Goal: Information Seeking & Learning: Learn about a topic

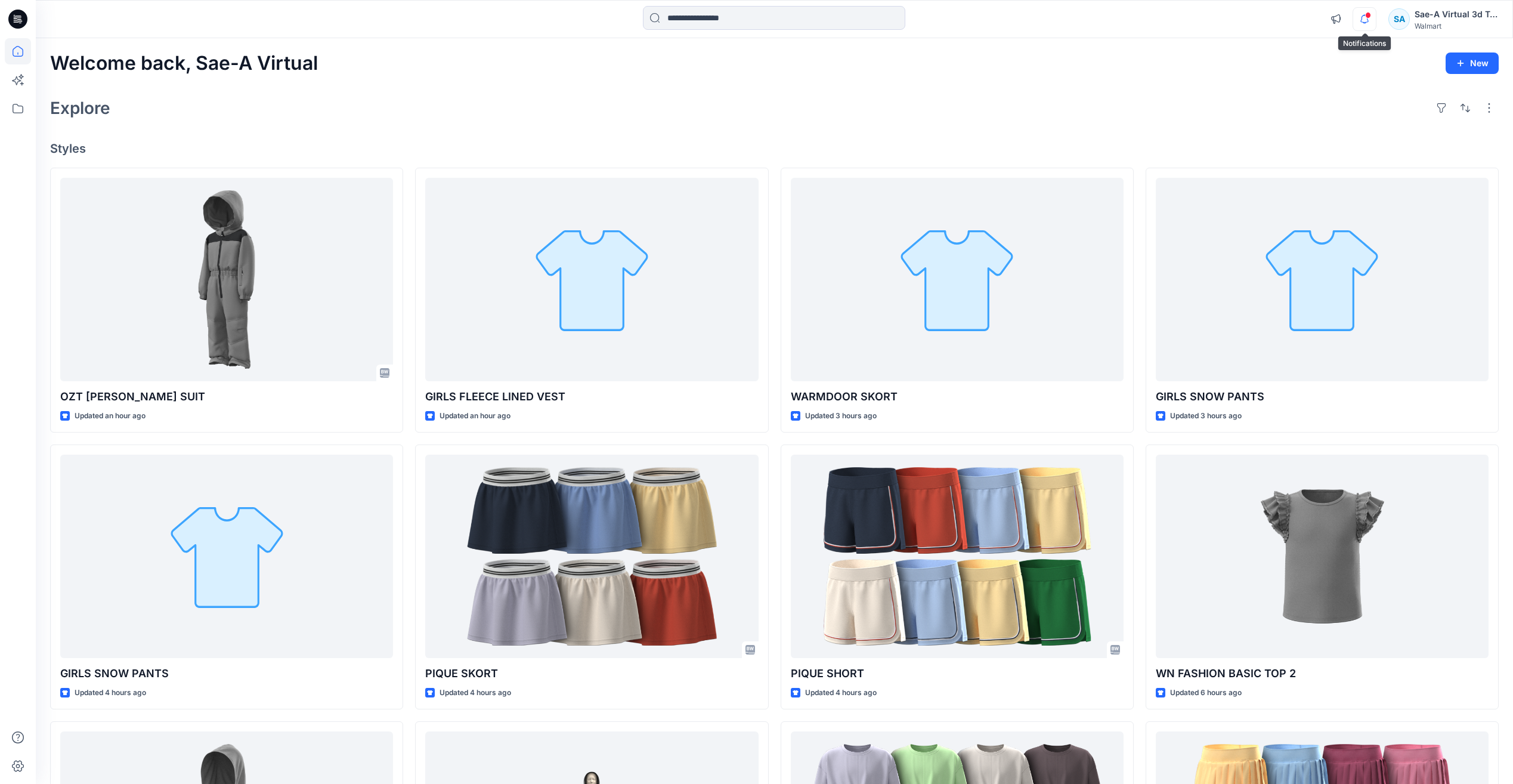
click at [1365, 23] on icon "button" at bounding box center [1364, 22] width 4 height 1
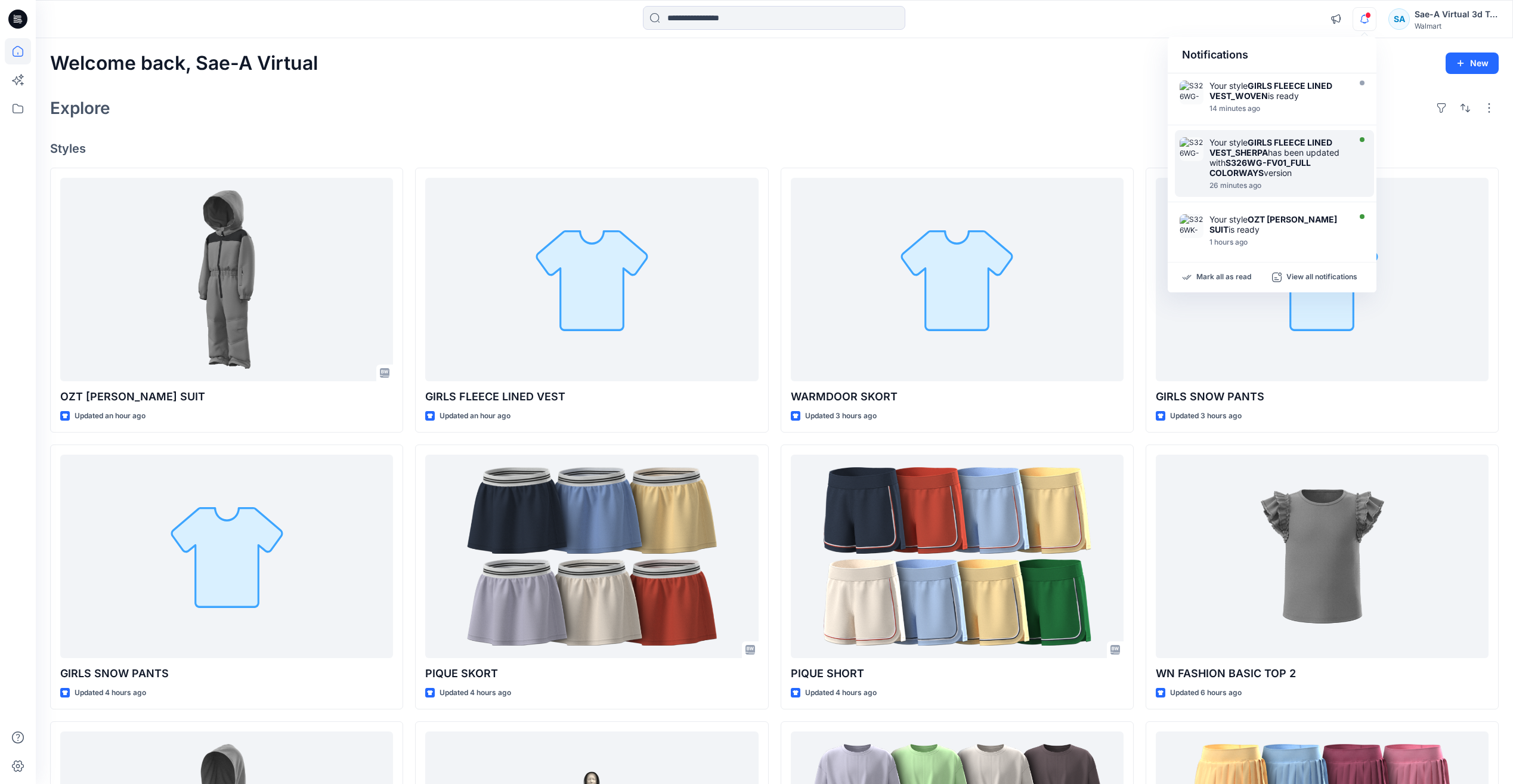
click at [1270, 158] on strong "S326WG-FV01_FULL COLORWAYS" at bounding box center [1260, 167] width 101 height 20
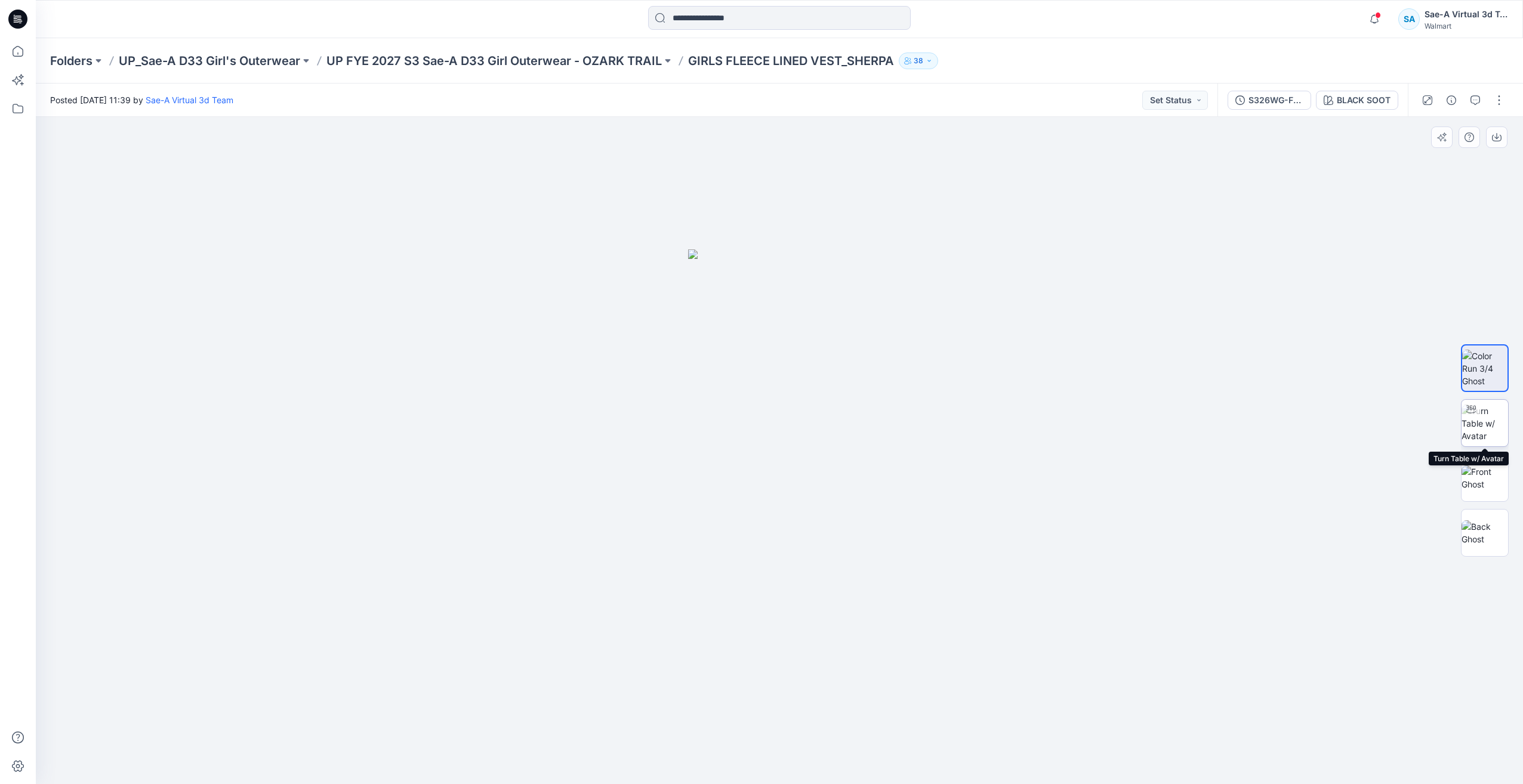
click at [1495, 433] on img at bounding box center [1485, 423] width 46 height 38
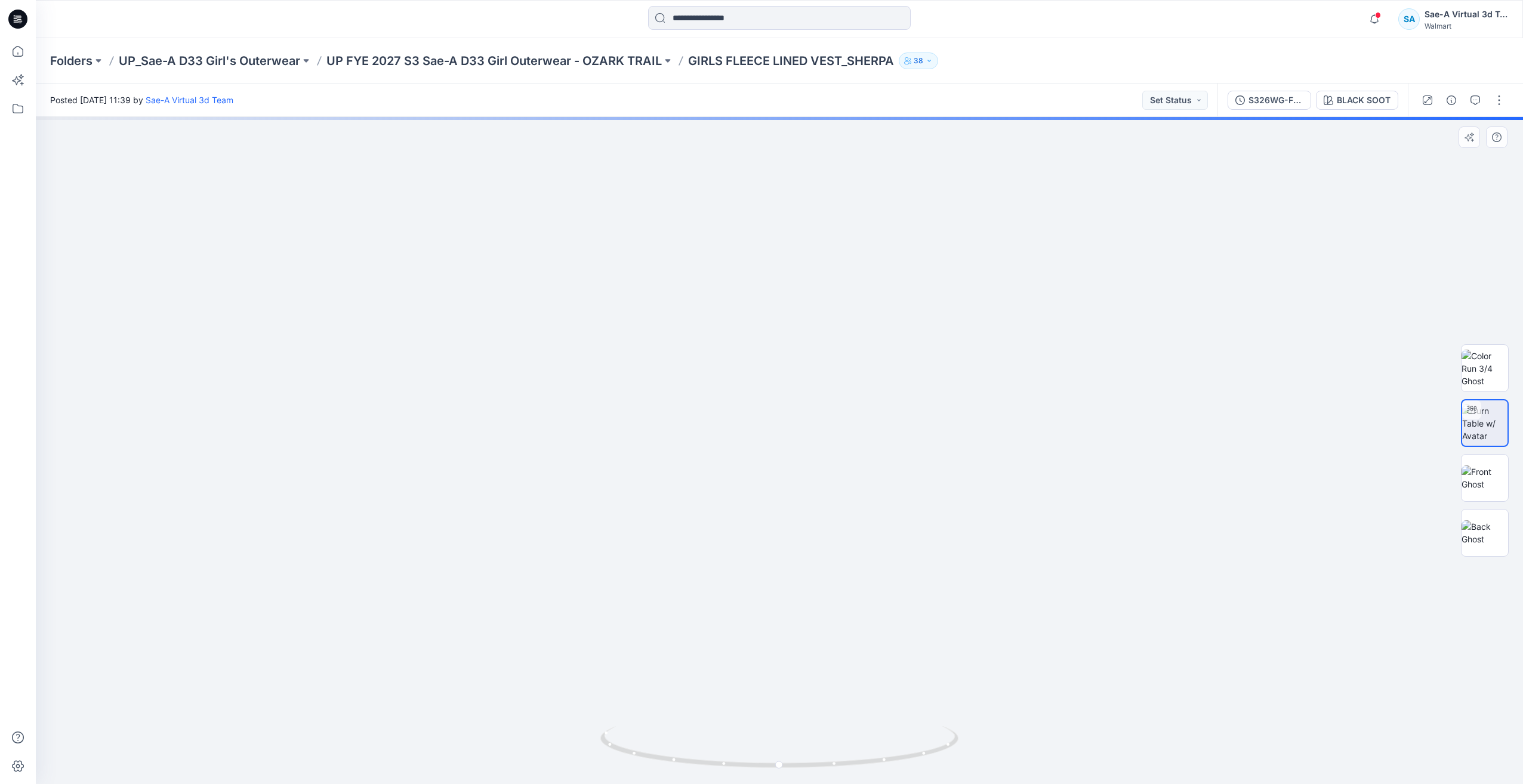
drag, startPoint x: 897, startPoint y: 547, endPoint x: 897, endPoint y: 604, distance: 57.0
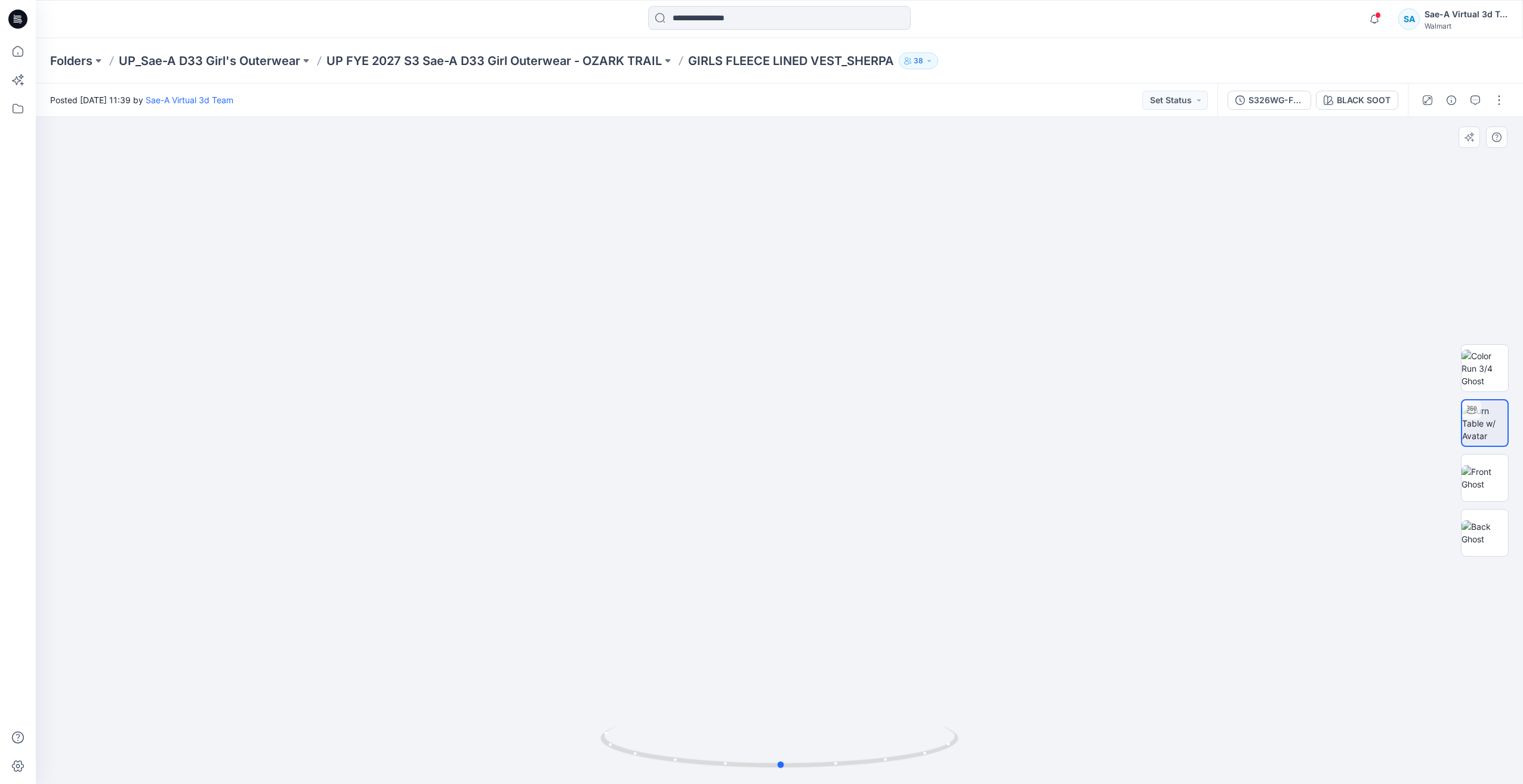
drag, startPoint x: 797, startPoint y: 770, endPoint x: 1116, endPoint y: 733, distance: 321.1
click at [1157, 754] on div at bounding box center [779, 450] width 1487 height 667
click at [11, 19] on icon at bounding box center [18, 19] width 19 height 19
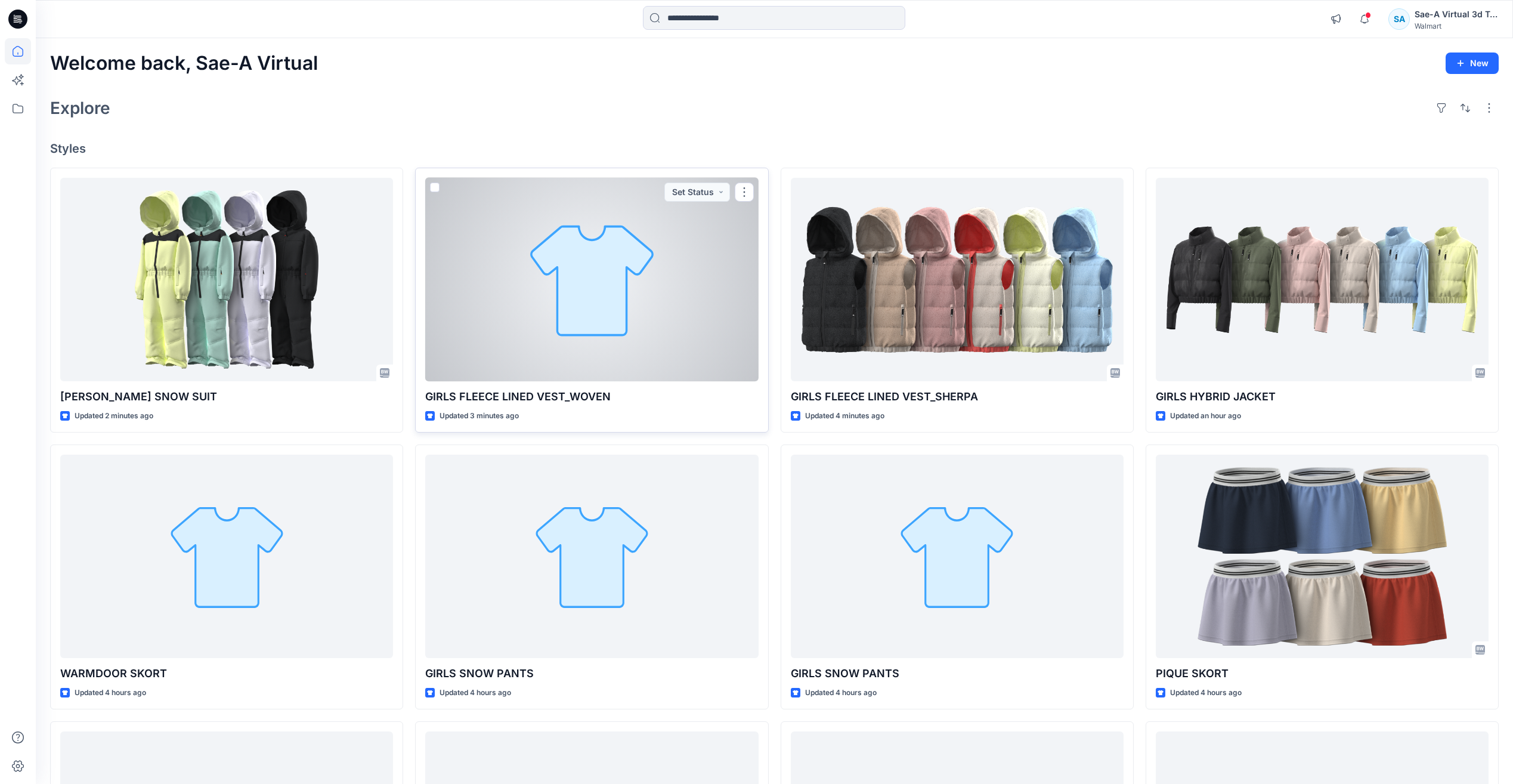
click at [636, 320] on div at bounding box center [591, 279] width 333 height 204
click at [609, 299] on div at bounding box center [591, 279] width 333 height 204
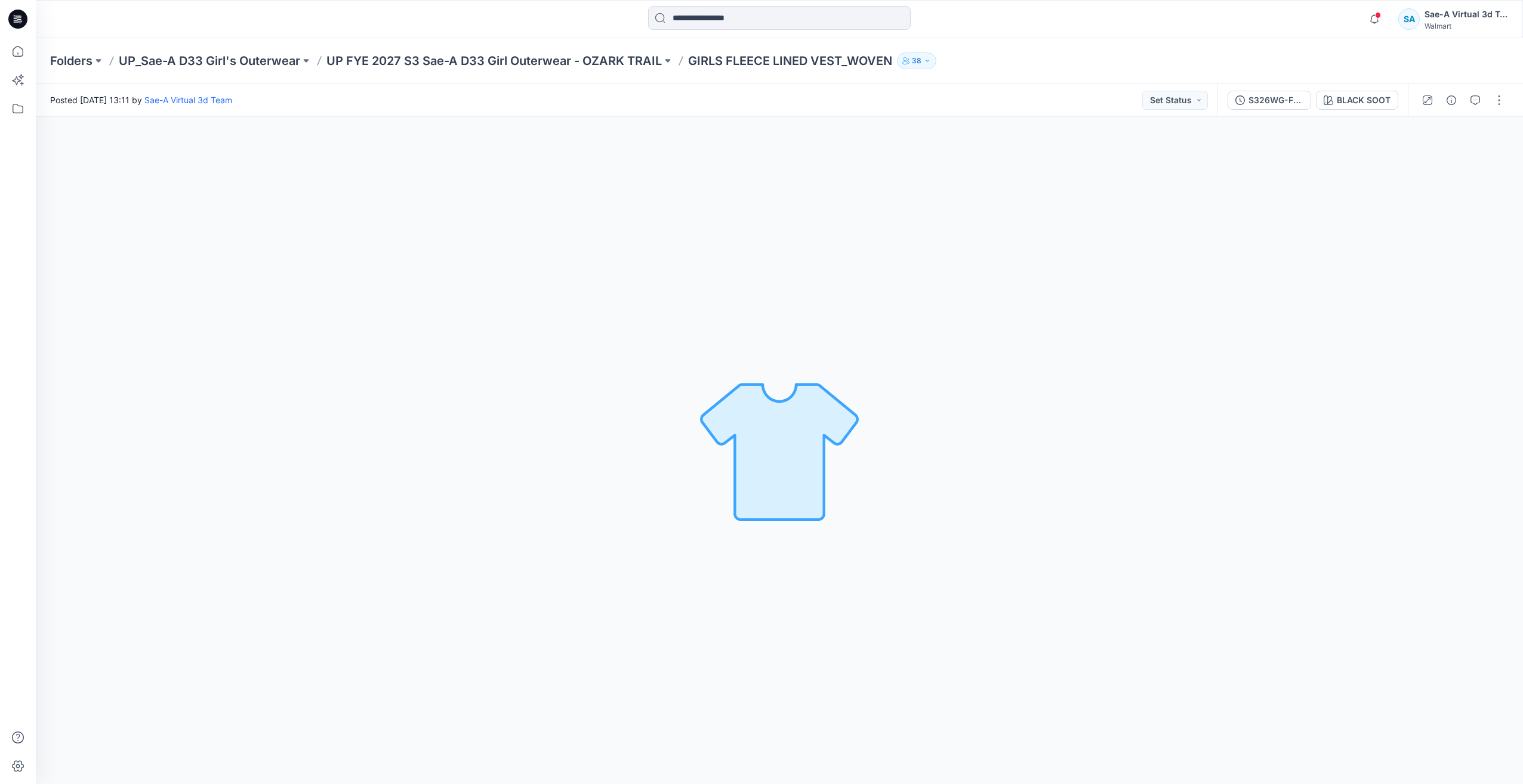
click at [1287, 113] on div "S326WG-FV01_FULL COLORWAYS BLACK SOOT" at bounding box center [1312, 100] width 191 height 33
click at [1263, 104] on div "S326WG-FV01_FULL COLORWAYS" at bounding box center [1276, 100] width 55 height 13
